Goal: Navigation & Orientation: Find specific page/section

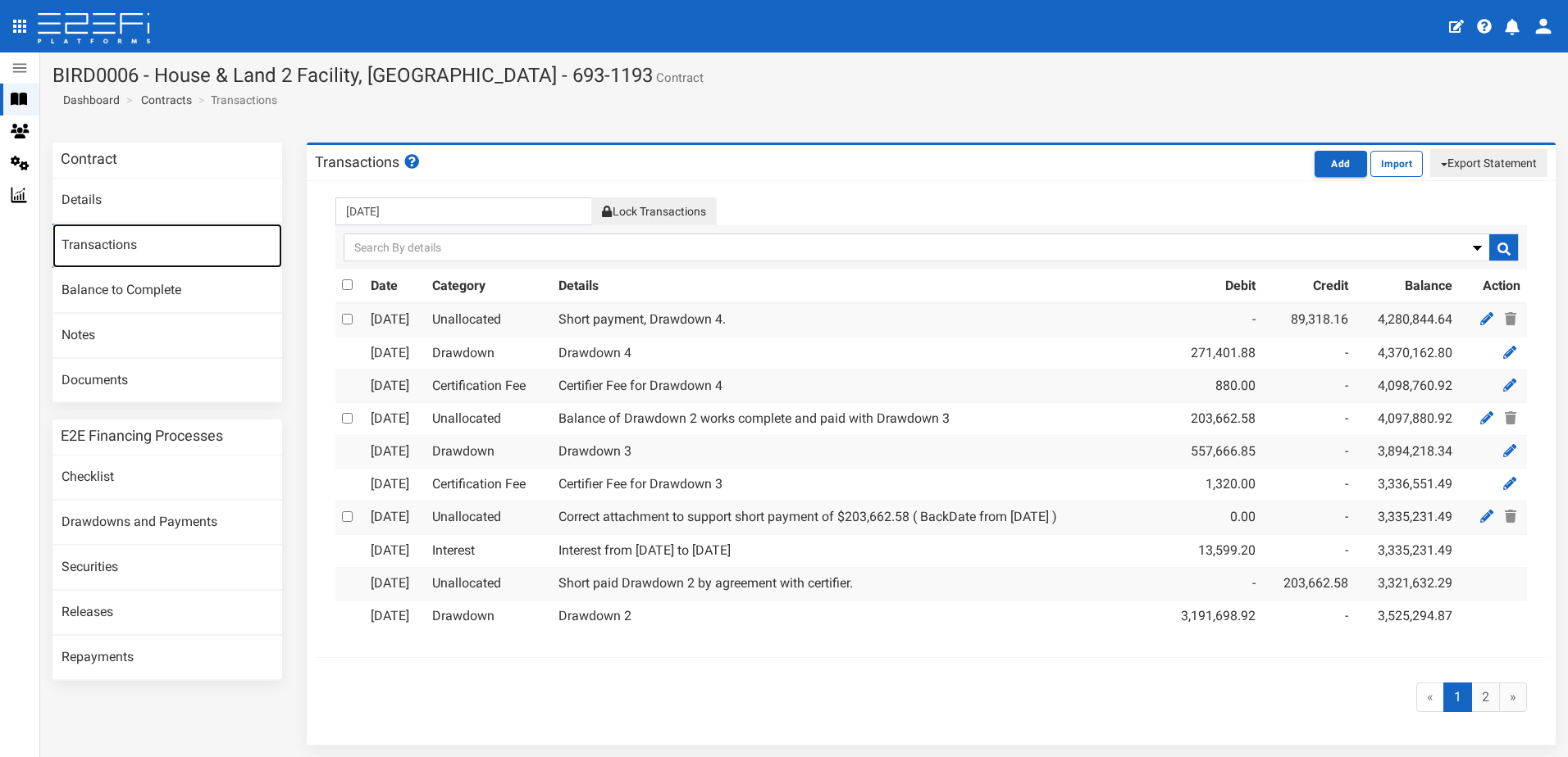
click at [113, 244] on link "Transactions" at bounding box center [167, 245] width 230 height 44
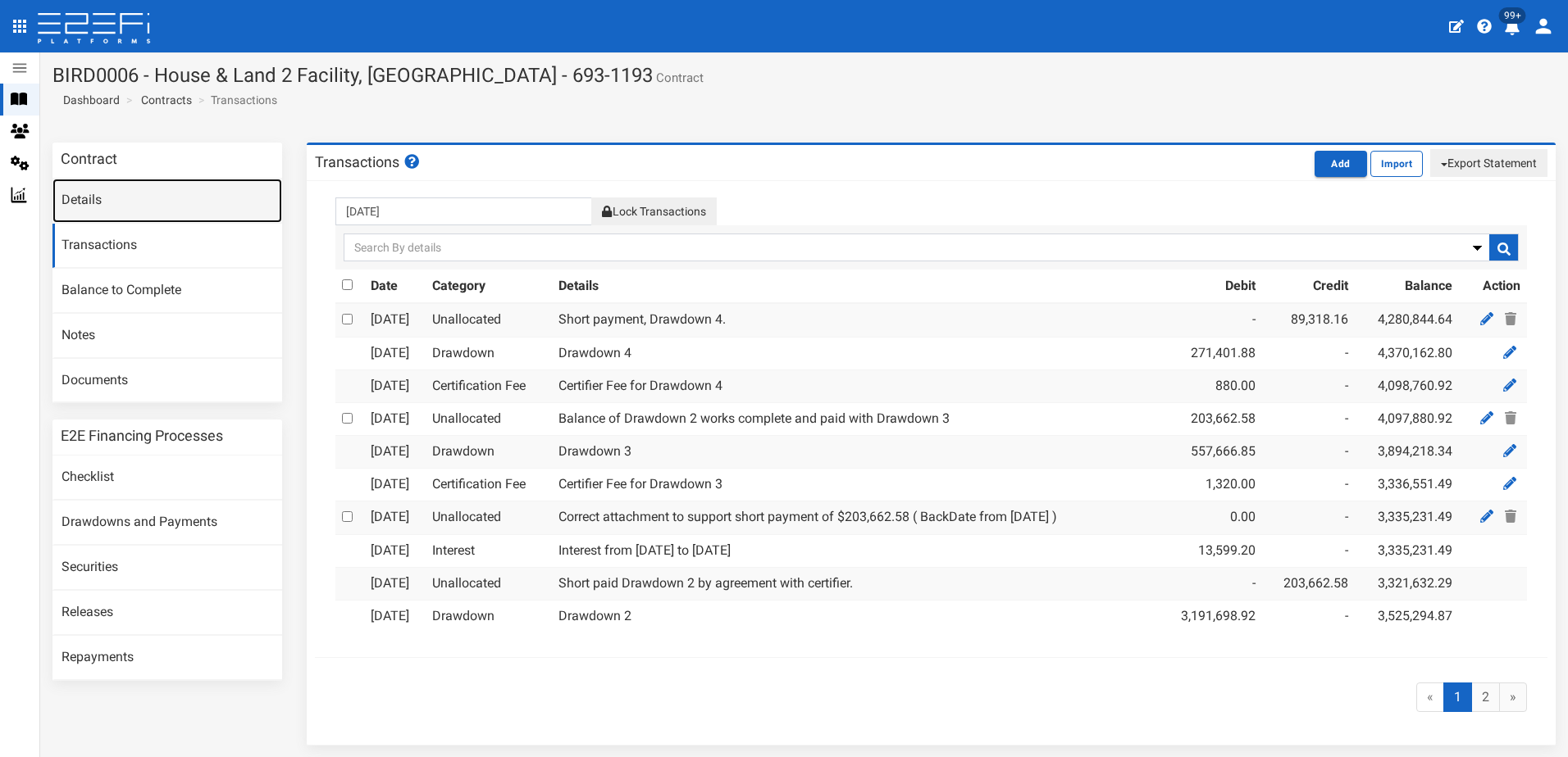
click at [96, 200] on link "Details" at bounding box center [167, 200] width 230 height 44
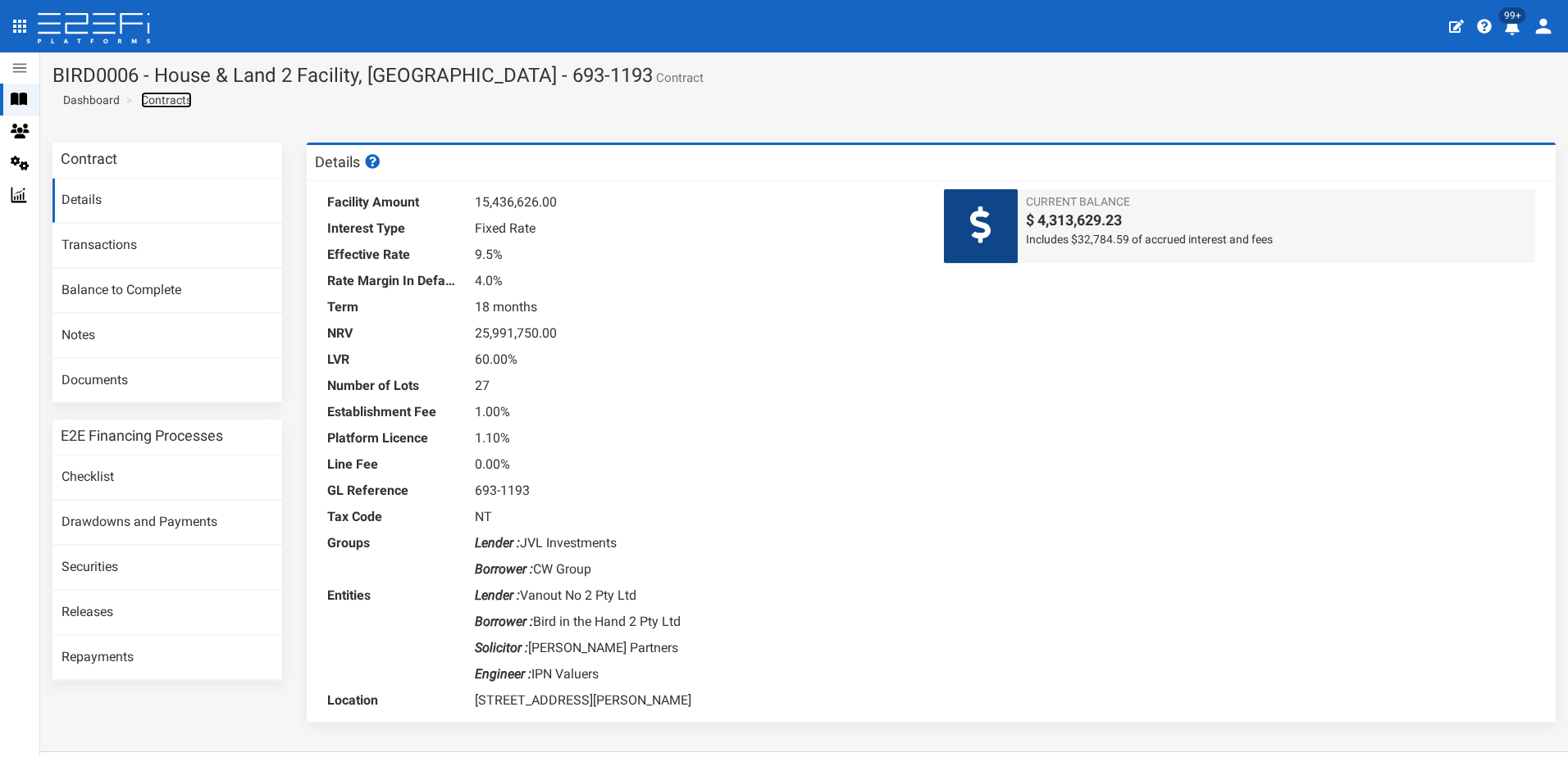
click at [167, 99] on link "Contracts" at bounding box center [166, 100] width 51 height 16
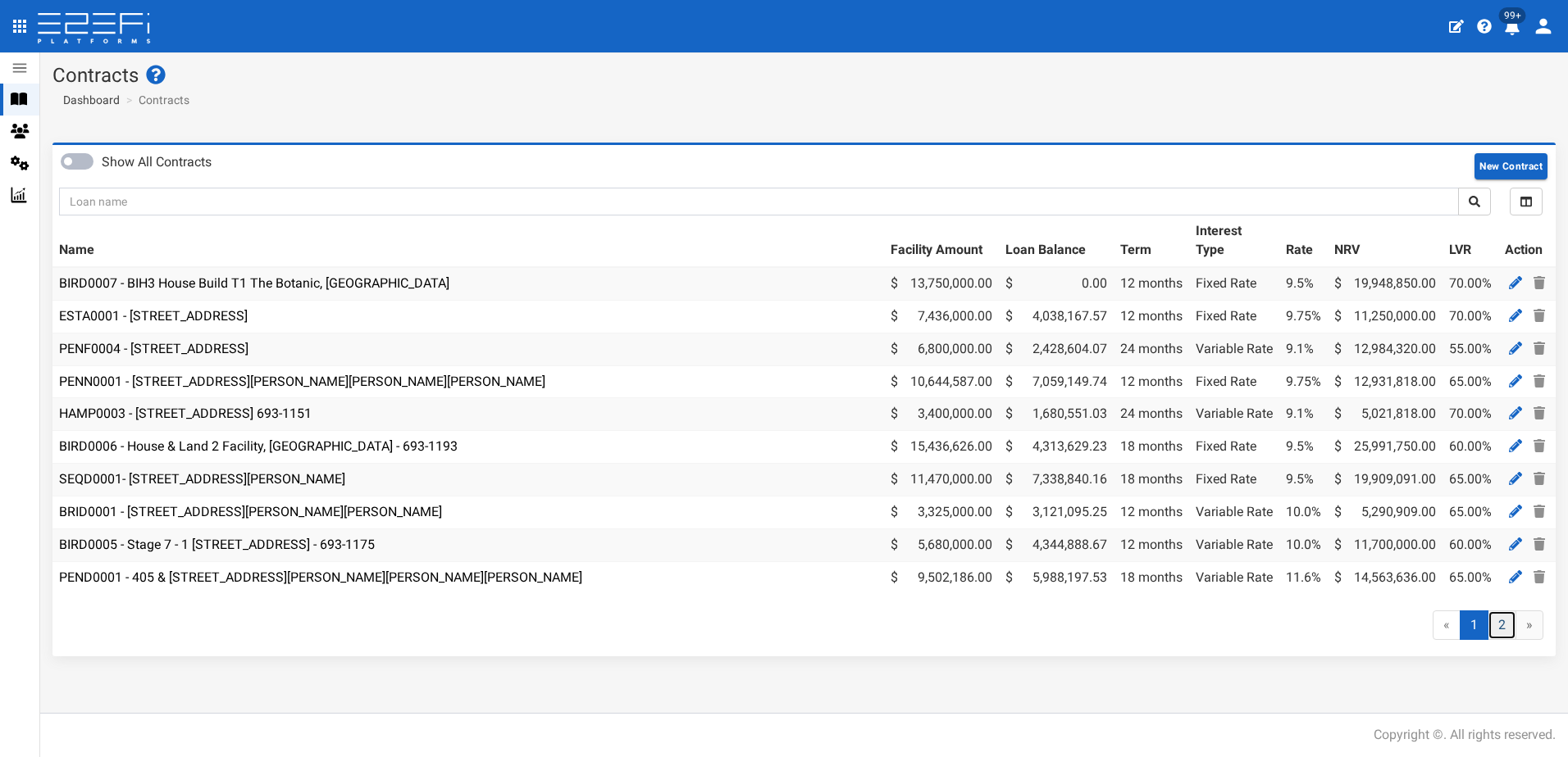
click at [1505, 641] on link "2" at bounding box center [1502, 625] width 28 height 30
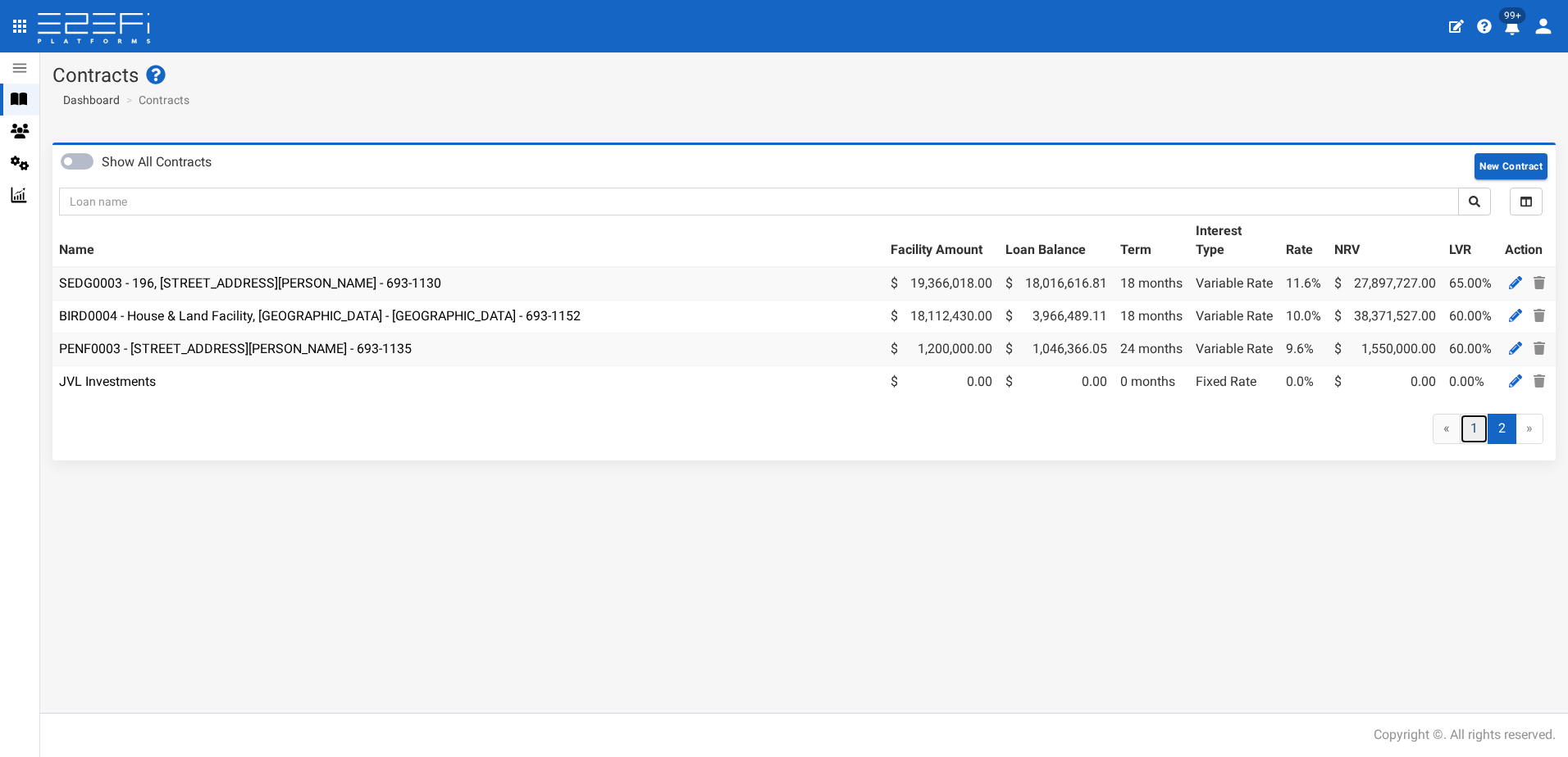
click at [1476, 443] on link "1" at bounding box center [1473, 428] width 28 height 30
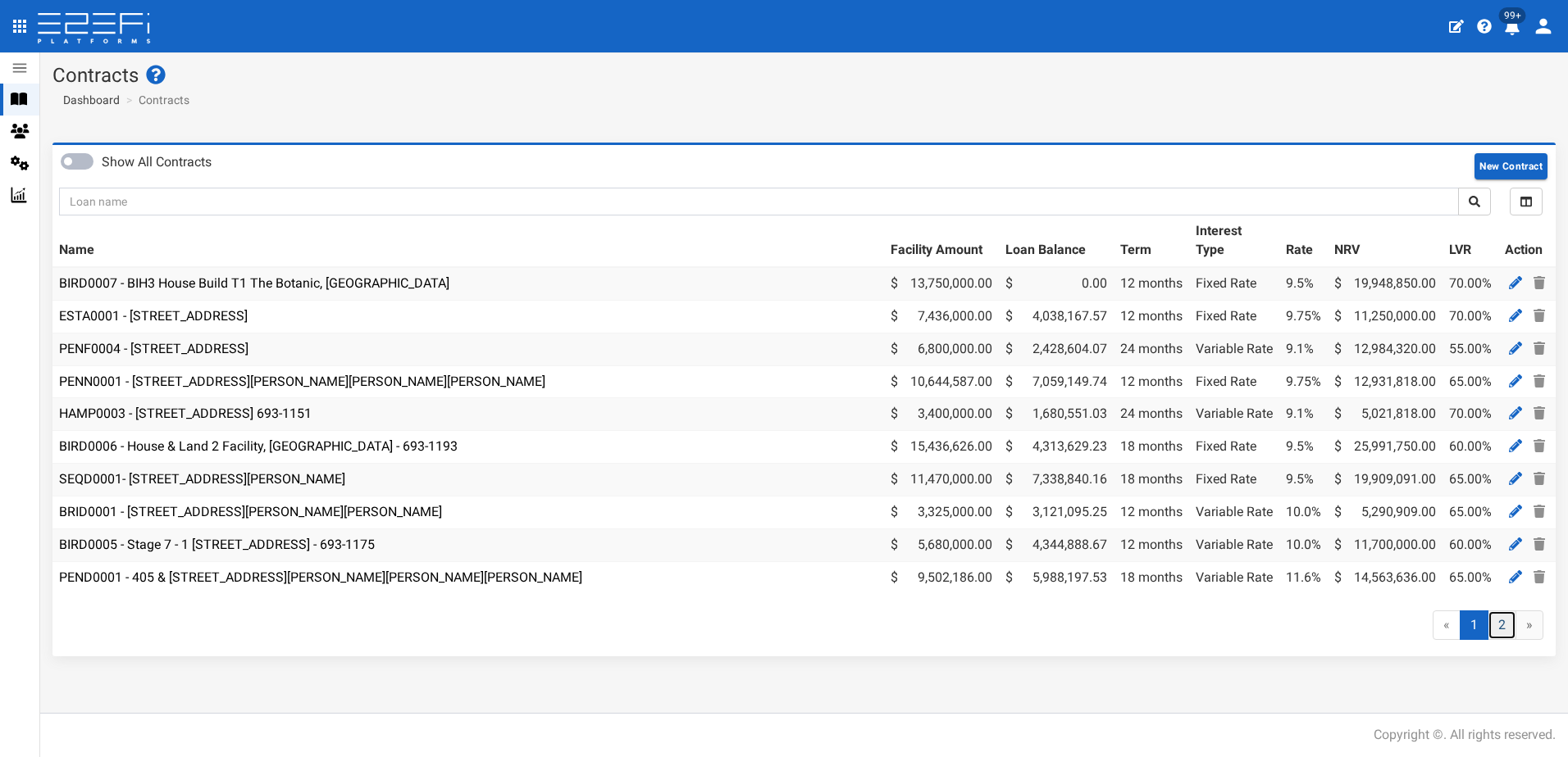
click at [1495, 635] on link "2" at bounding box center [1502, 625] width 28 height 30
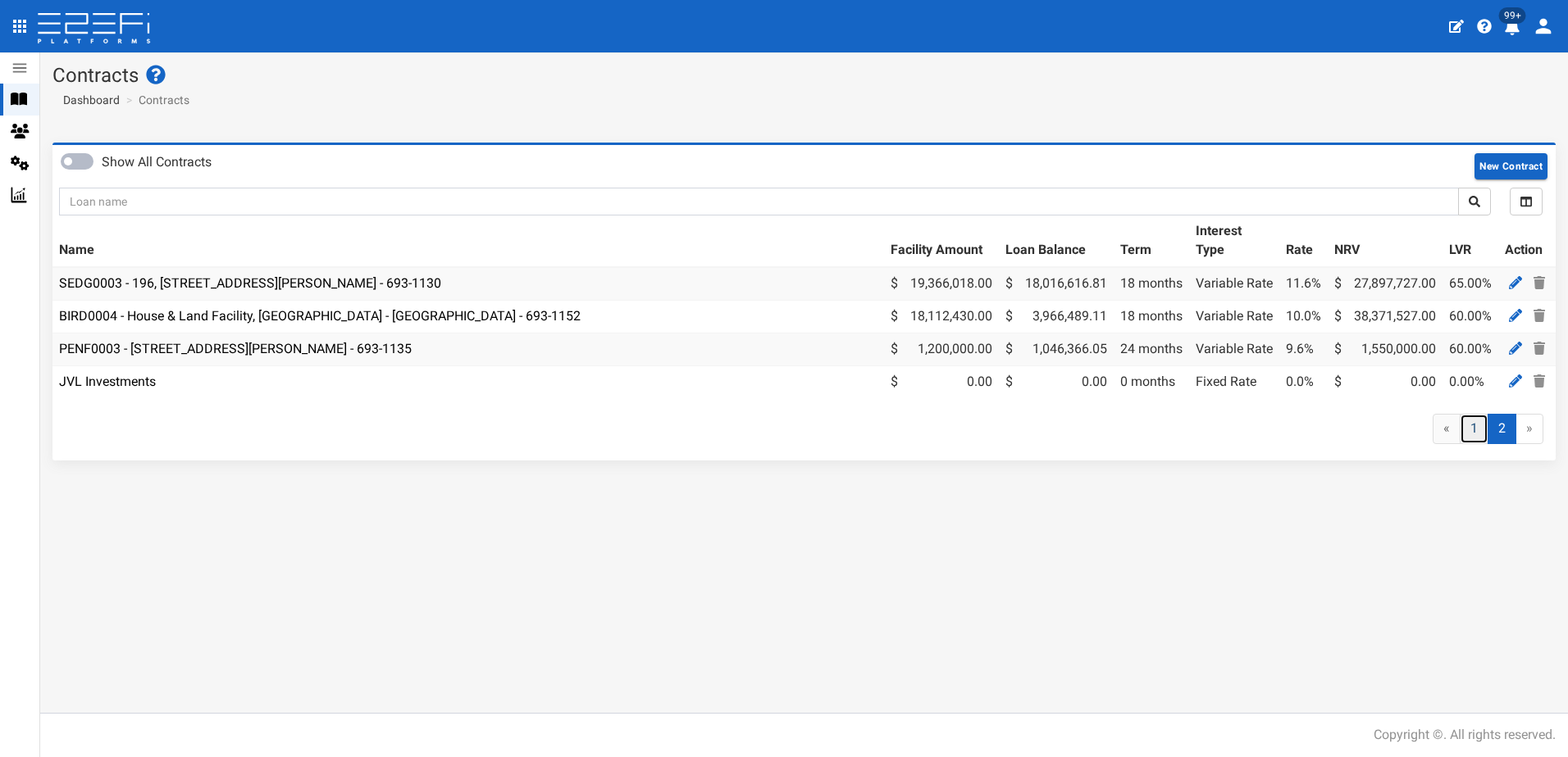
click at [1473, 435] on link "1" at bounding box center [1473, 428] width 28 height 30
